Goal: Task Accomplishment & Management: Use online tool/utility

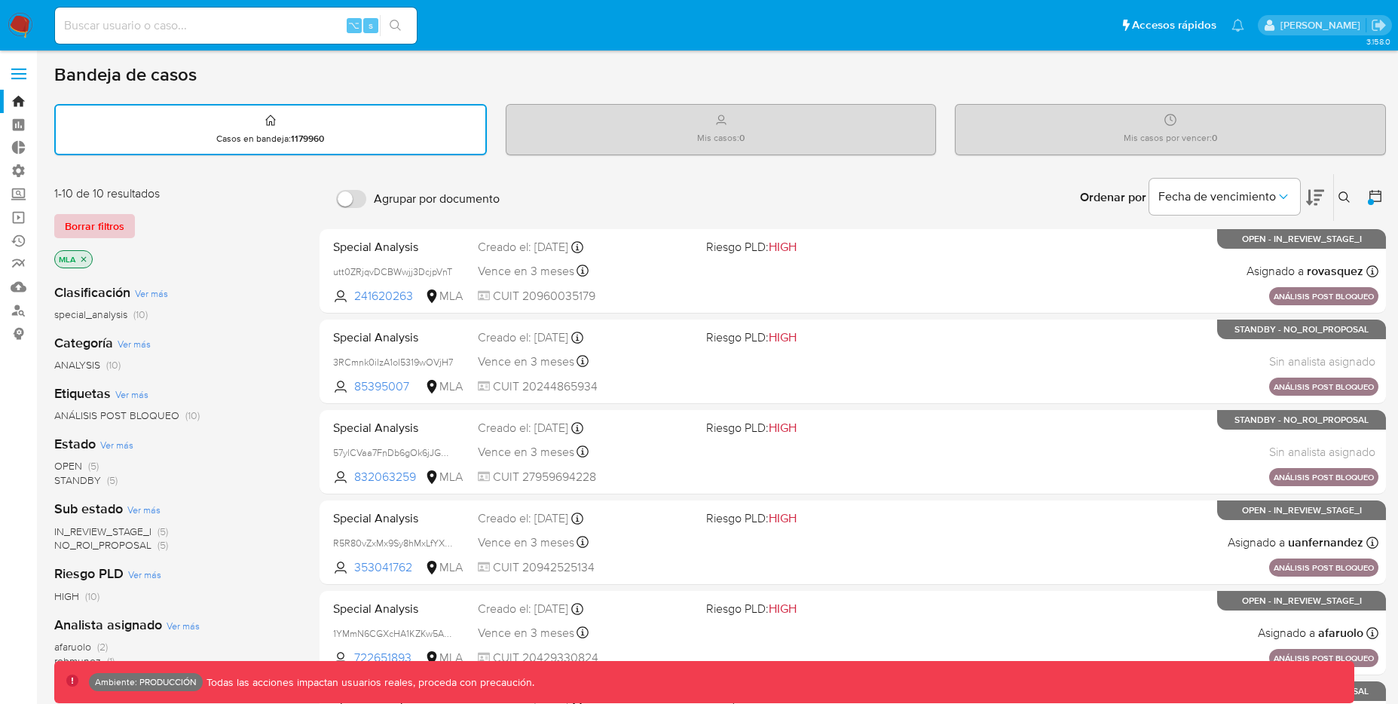
click at [93, 232] on span "Borrar filtros" at bounding box center [95, 226] width 60 height 21
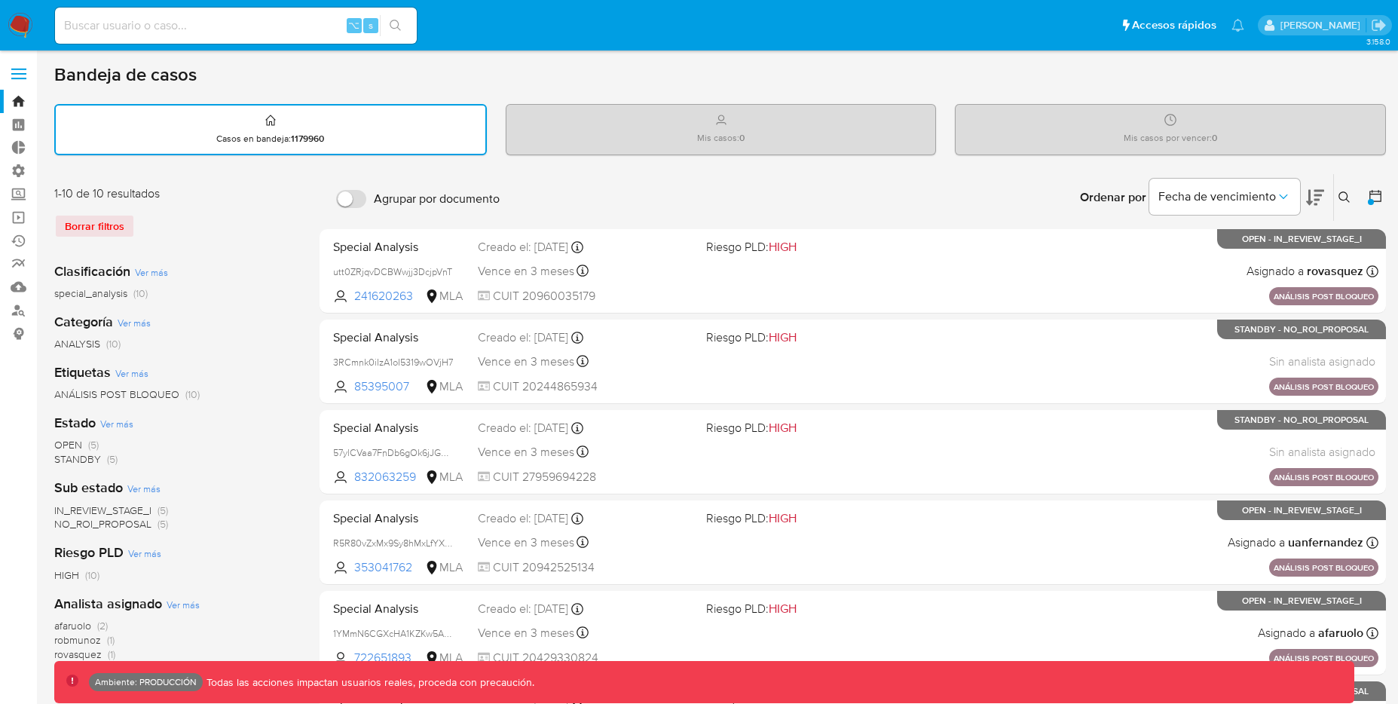
click at [1389, 199] on main "3.158.0 Ambiente: PRODUCCIÓN Todas las acciones impactan usuarios reales, proce…" at bounding box center [699, 623] width 1398 height 1246
click at [1380, 200] on icon at bounding box center [1375, 195] width 15 height 15
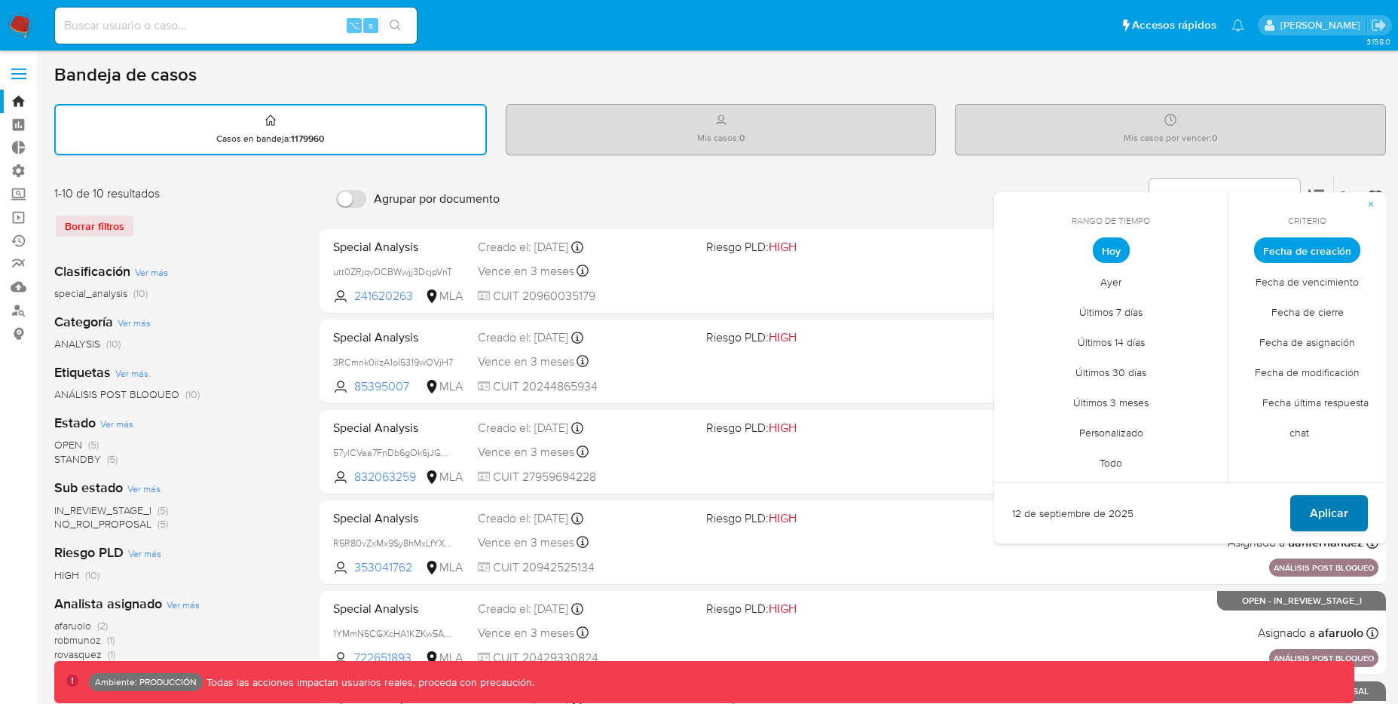
click at [1318, 522] on span "Aplicar" at bounding box center [1329, 513] width 38 height 33
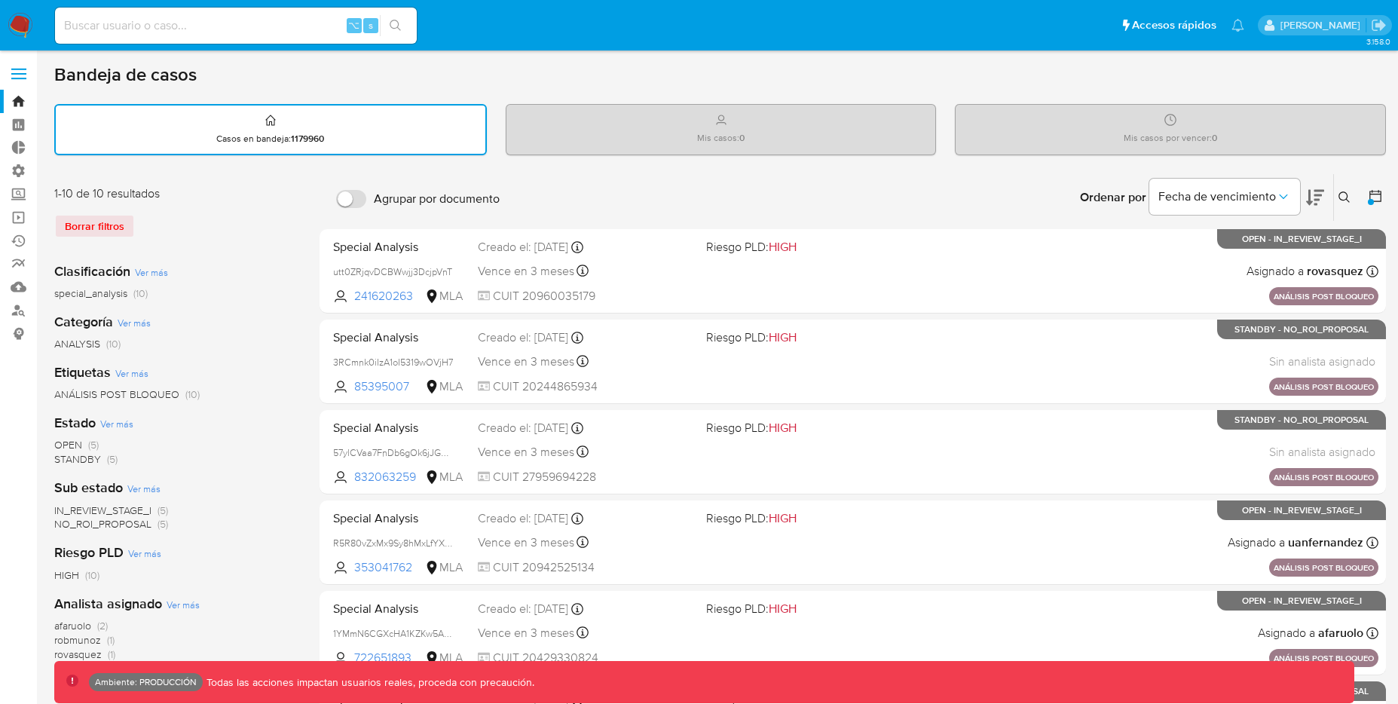
click at [91, 213] on div "1-10 de 10 resultados Borrar filtros" at bounding box center [174, 217] width 241 height 65
click at [91, 220] on div "Borrar filtros" at bounding box center [174, 226] width 241 height 24
click at [124, 224] on div "Borrar filtros" at bounding box center [174, 226] width 241 height 24
click at [116, 216] on div "Borrar filtros" at bounding box center [174, 226] width 241 height 24
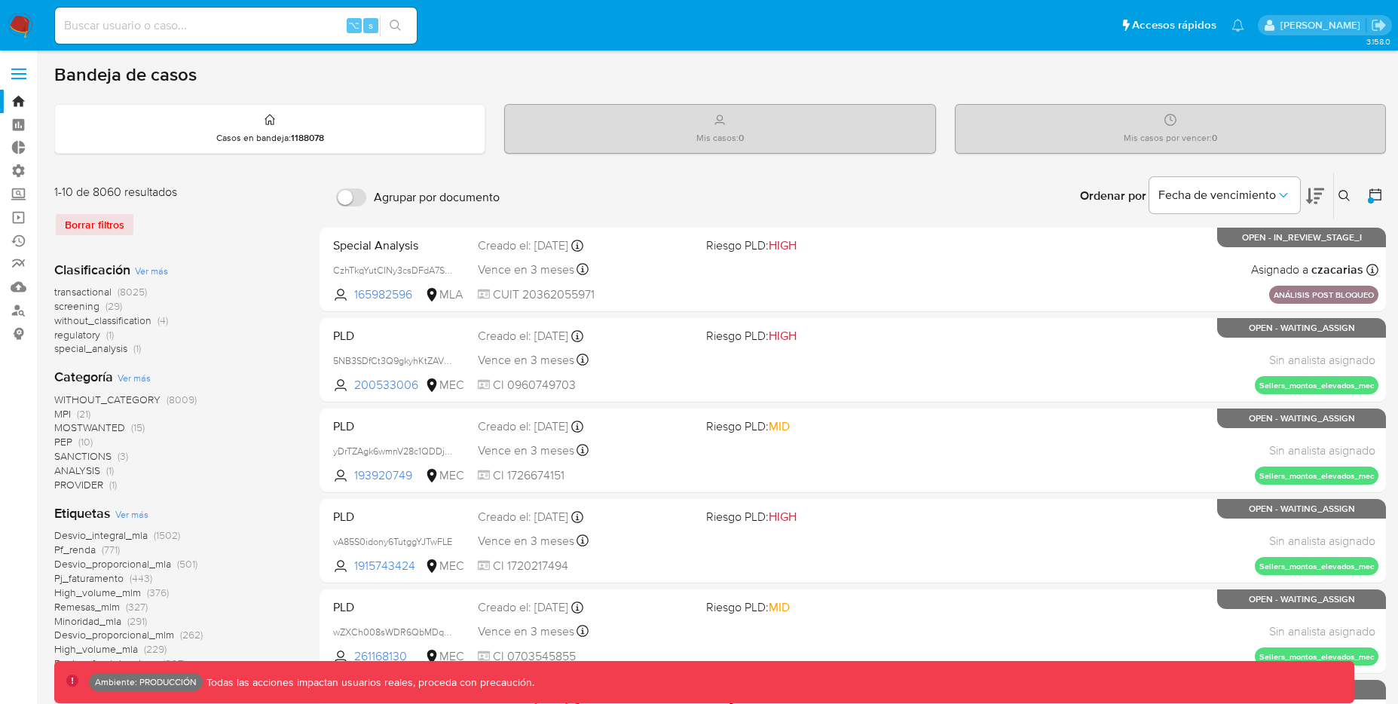
click at [1376, 188] on icon at bounding box center [1375, 194] width 15 height 15
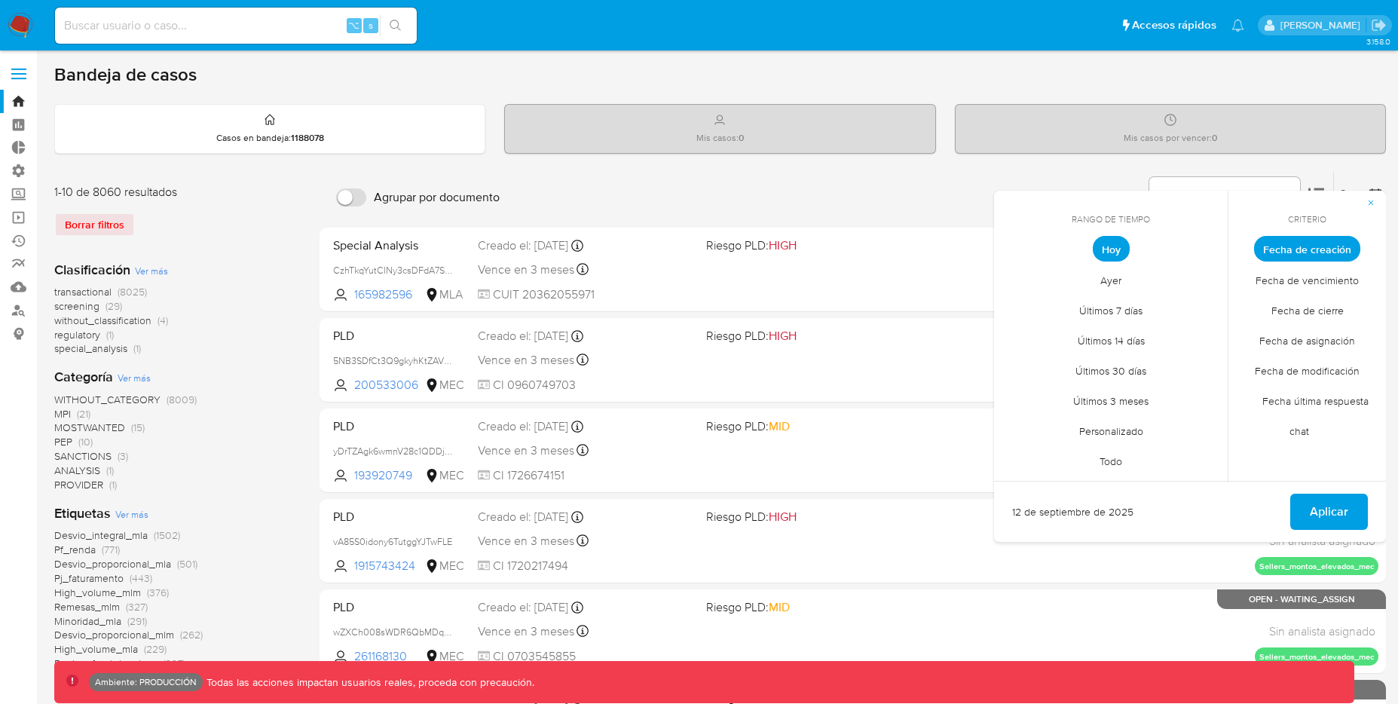
click at [1332, 240] on span "Fecha de creación" at bounding box center [1307, 249] width 106 height 26
click at [1115, 255] on span "Hoy" at bounding box center [1111, 249] width 37 height 26
click at [1321, 516] on span "Aplicar" at bounding box center [1329, 511] width 38 height 33
